Goal: Task Accomplishment & Management: Manage account settings

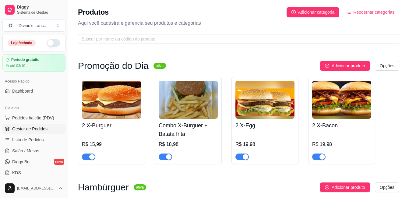
click at [31, 127] on span "Gestor de Pedidos" at bounding box center [29, 129] width 35 height 6
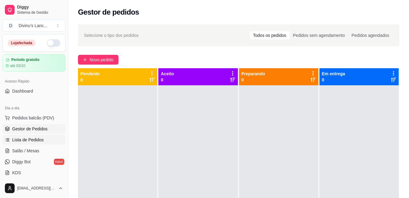
click at [30, 137] on span "Lista de Pedidos" at bounding box center [28, 140] width 32 height 6
